Goal: Information Seeking & Learning: Compare options

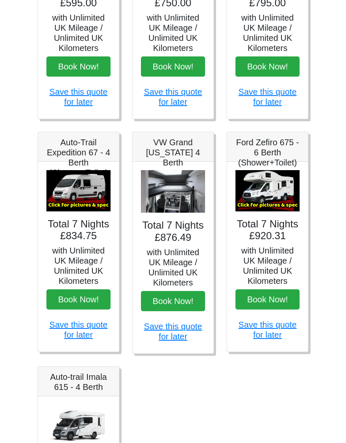
scroll to position [231, 0]
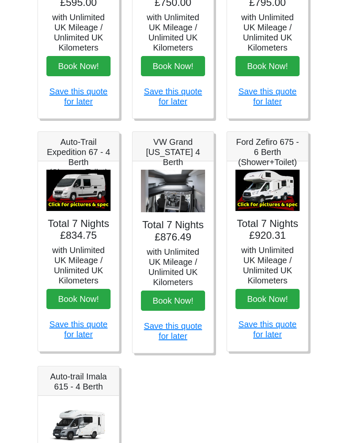
click at [179, 148] on h5 "VW Grand [US_STATE] 4 Berth" at bounding box center [173, 152] width 64 height 30
click at [187, 180] on img at bounding box center [173, 191] width 64 height 43
click at [186, 232] on h4 "Total 7 Nights £876.49" at bounding box center [173, 232] width 64 height 24
click at [278, 195] on img at bounding box center [267, 190] width 64 height 41
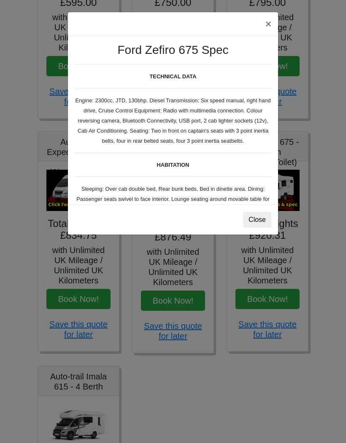
click at [268, 21] on button "×" at bounding box center [267, 24] width 19 height 24
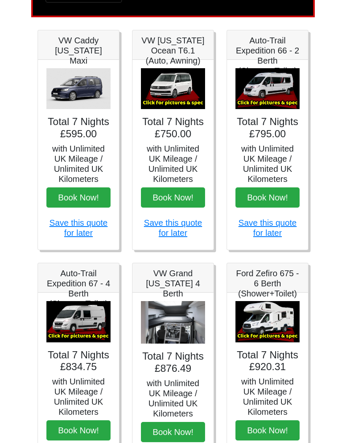
scroll to position [96, 0]
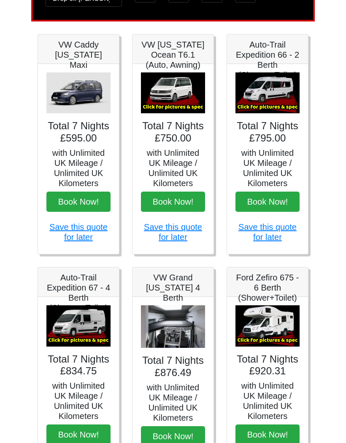
click at [277, 58] on h5 "Auto-Trail Expedition 66 - 2 Berth (Shower+Toilet)" at bounding box center [267, 60] width 64 height 40
click at [270, 141] on h4 "Total 7 Nights £795.00" at bounding box center [267, 132] width 64 height 24
click at [271, 124] on h4 "Total 7 Nights £795.00" at bounding box center [267, 132] width 64 height 24
click at [271, 121] on div "× Fiat [PERSON_NAME] L 2 Spec TECHNICAL DATA Engine: Fiat Ducato 115bhp, 2 litr…" at bounding box center [267, 159] width 81 height 190
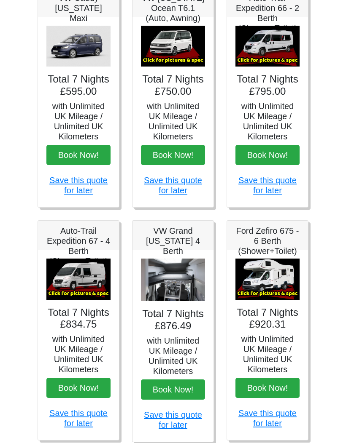
scroll to position [135, 0]
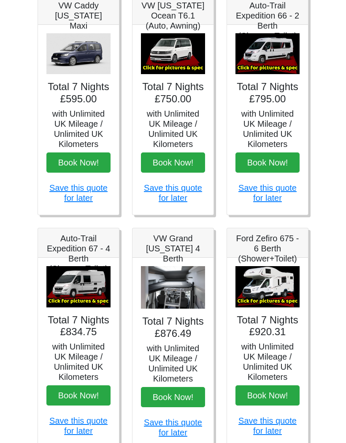
click at [271, 151] on div "× Fiat [PERSON_NAME] L 2 Spec TECHNICAL DATA Engine: Fiat Ducato 115bhp, 2 litr…" at bounding box center [267, 120] width 81 height 190
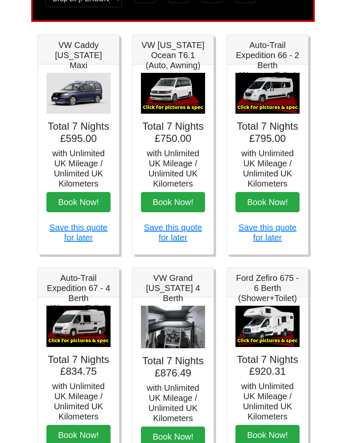
scroll to position [94, 0]
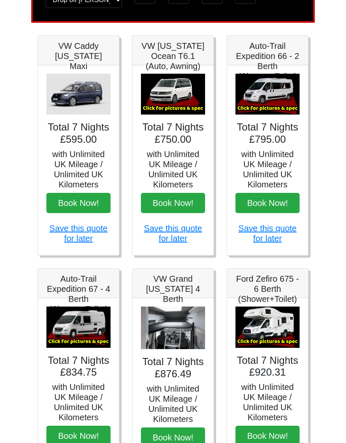
click at [188, 158] on h5 "with Unlimited UK Mileage / Unlimited UK Kilometers" at bounding box center [173, 170] width 64 height 40
click at [179, 96] on img at bounding box center [173, 94] width 64 height 41
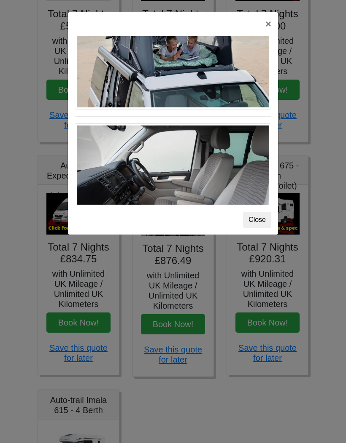
scroll to position [207, 0]
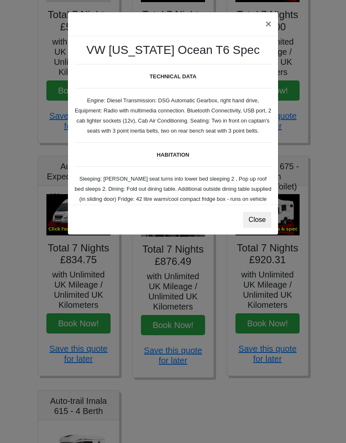
click at [263, 214] on button "Close" at bounding box center [257, 220] width 28 height 16
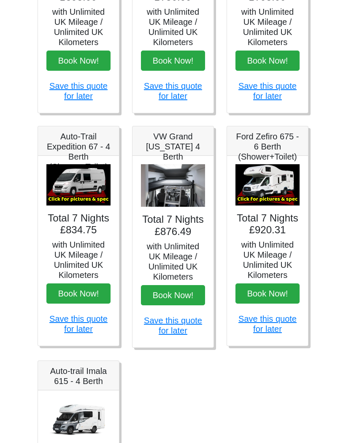
scroll to position [238, 0]
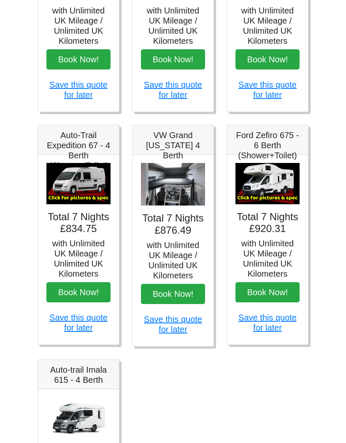
click at [183, 181] on img at bounding box center [173, 184] width 64 height 43
click at [190, 184] on img at bounding box center [173, 184] width 64 height 43
click at [177, 187] on img at bounding box center [173, 184] width 64 height 43
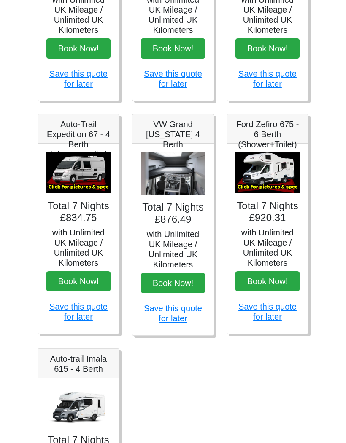
scroll to position [249, 0]
click at [266, 175] on img at bounding box center [267, 172] width 64 height 41
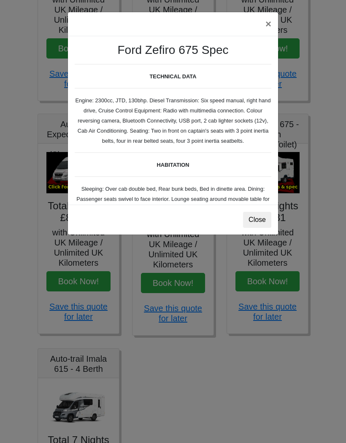
click at [242, 179] on div "Ford Zefiro 675 Spec TECHNICAL DATA Engine: 2300cc, JTD, 130bhp. Diesel Transmi…" at bounding box center [173, 120] width 210 height 169
click at [269, 20] on button "×" at bounding box center [267, 24] width 19 height 24
